Goal: Navigation & Orientation: Understand site structure

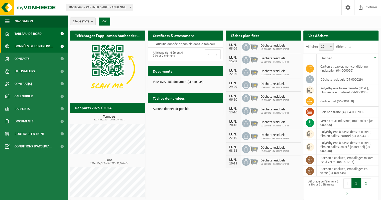
click at [14, 47] on link "Données de l'entrepr..." at bounding box center [34, 46] width 68 height 13
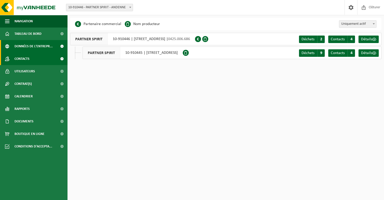
click at [18, 60] on span "Contacts" at bounding box center [22, 59] width 15 height 13
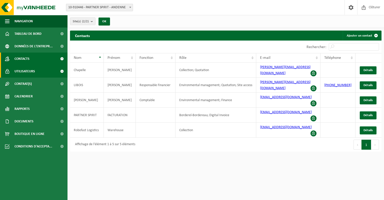
click at [23, 70] on span "Utilisateurs" at bounding box center [25, 71] width 21 height 13
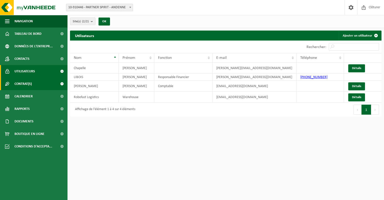
click at [22, 81] on span "Contrat(s)" at bounding box center [23, 84] width 17 height 13
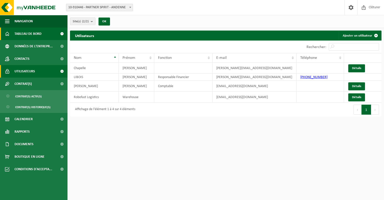
click at [28, 36] on span "Tableau de bord" at bounding box center [28, 34] width 27 height 13
